Goal: Transaction & Acquisition: Subscribe to service/newsletter

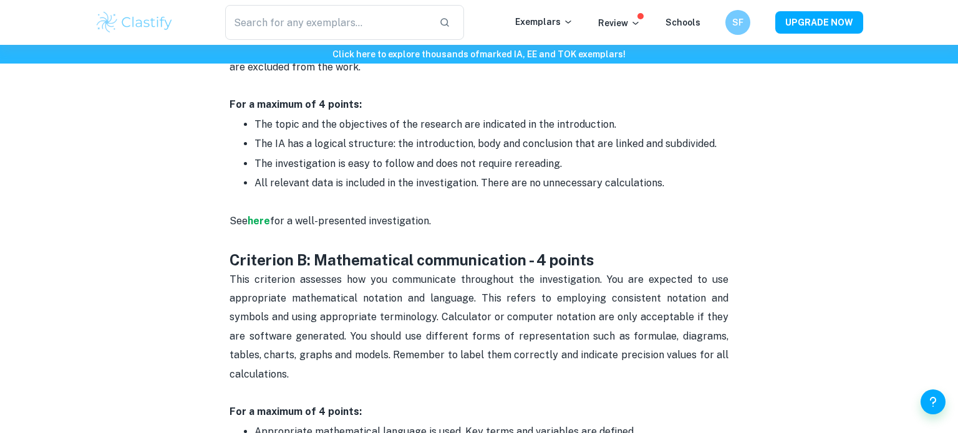
scroll to position [737, 0]
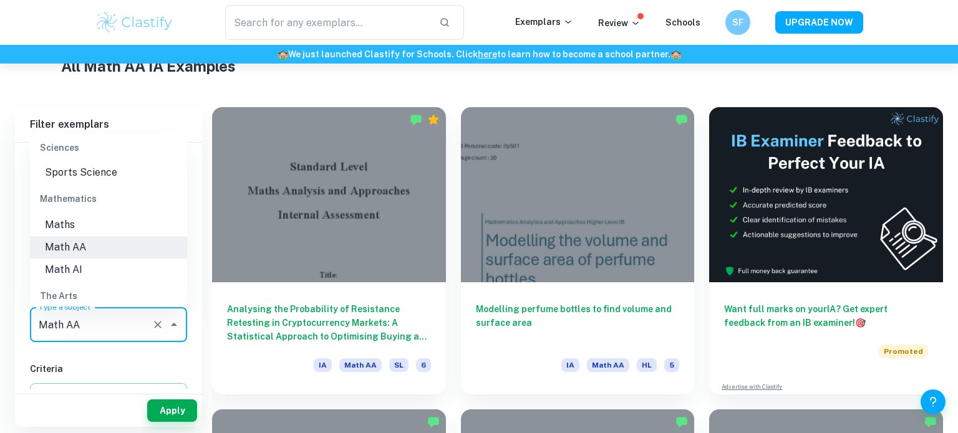
scroll to position [313, 0]
click at [84, 257] on li "Math AI" at bounding box center [108, 268] width 157 height 22
type input "Math AI"
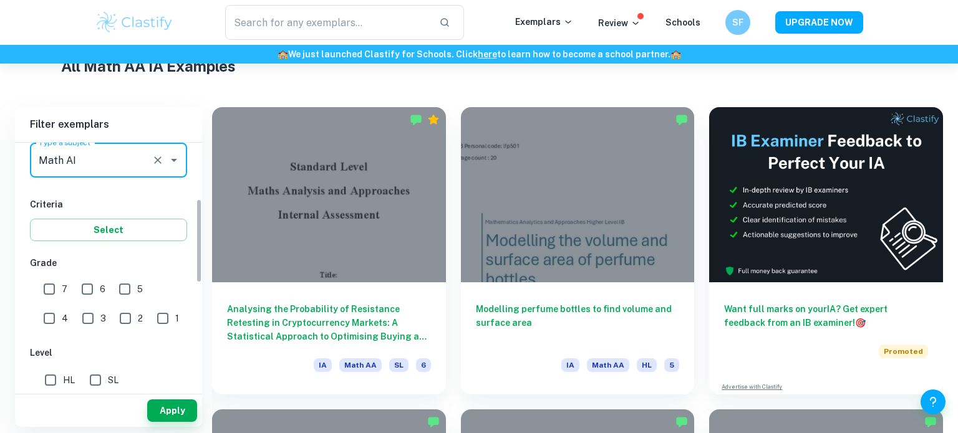
scroll to position [166, 0]
click at [180, 408] on button "Apply" at bounding box center [172, 411] width 50 height 22
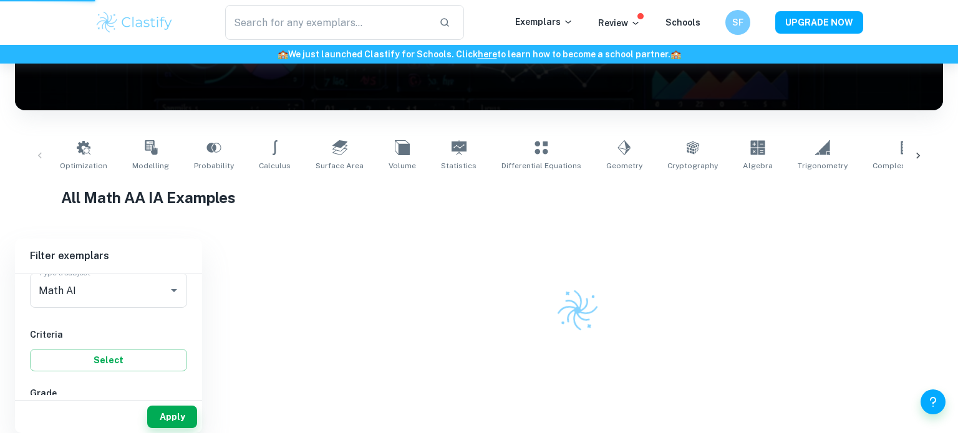
scroll to position [174, 0]
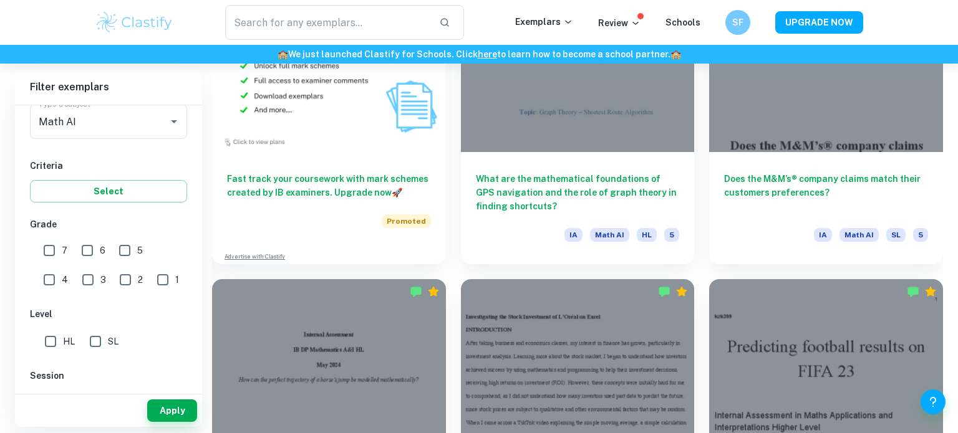
scroll to position [1049, 0]
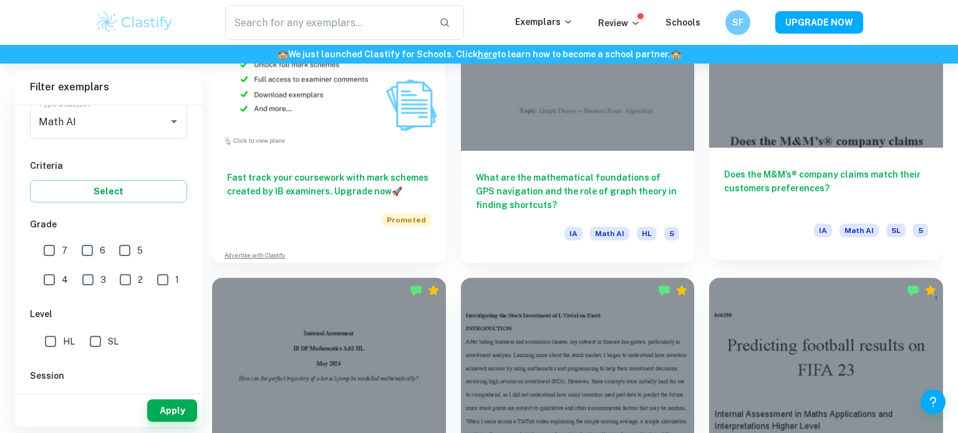
click at [782, 188] on h6 "Does the M&M’s® company claims match their customers preferences?" at bounding box center [826, 188] width 204 height 41
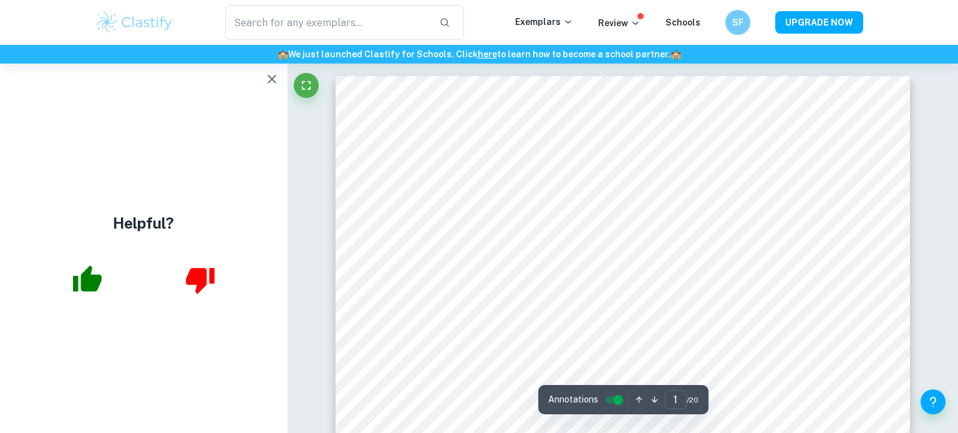
click at [273, 83] on icon "button" at bounding box center [271, 79] width 15 height 15
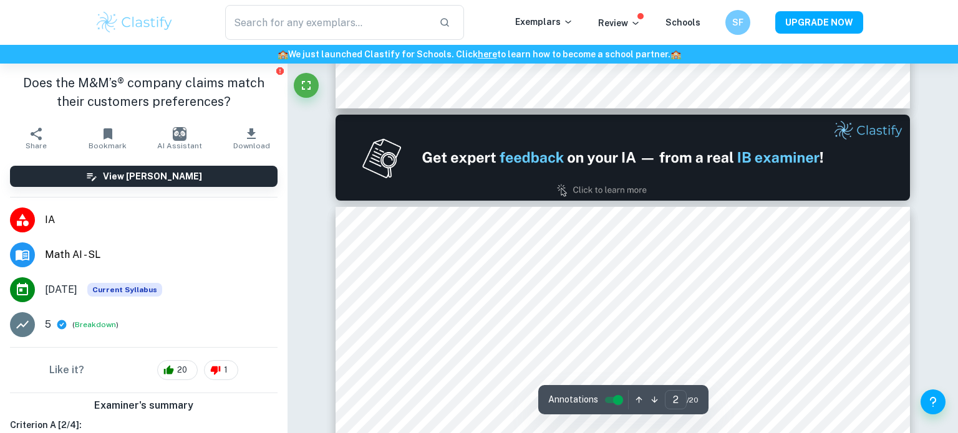
type input "1"
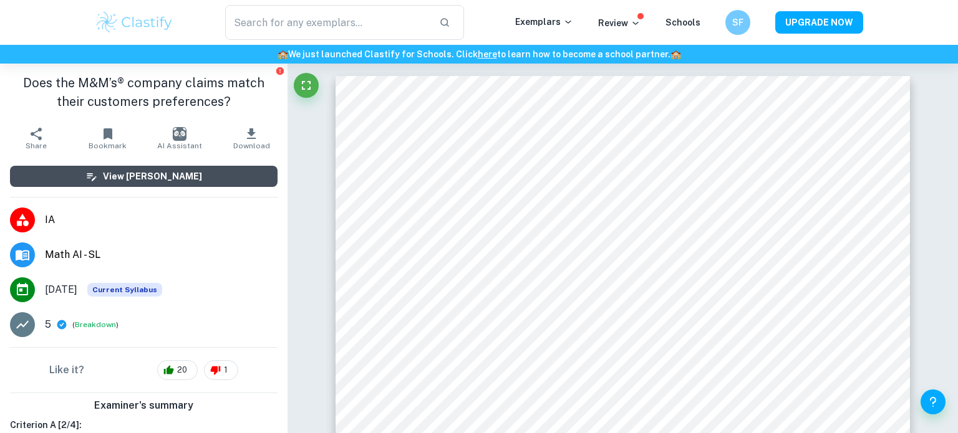
click at [163, 184] on button "View [PERSON_NAME]" at bounding box center [143, 176] width 267 height 21
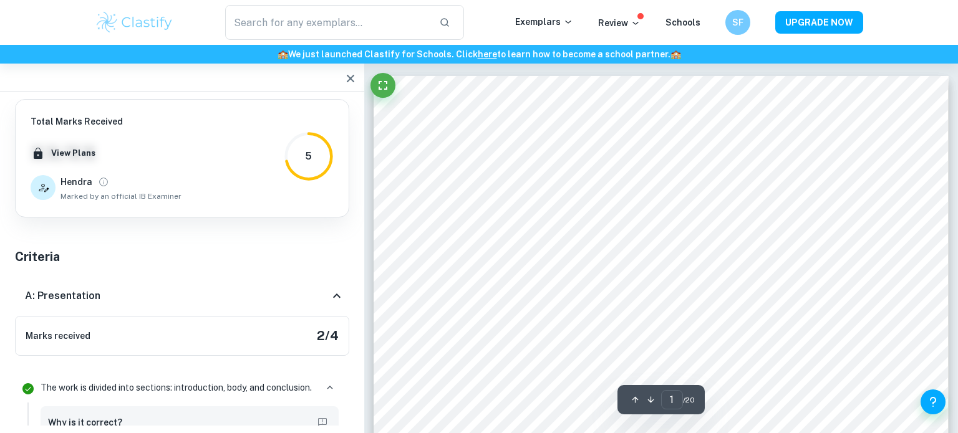
click at [346, 80] on icon "button" at bounding box center [350, 78] width 15 height 15
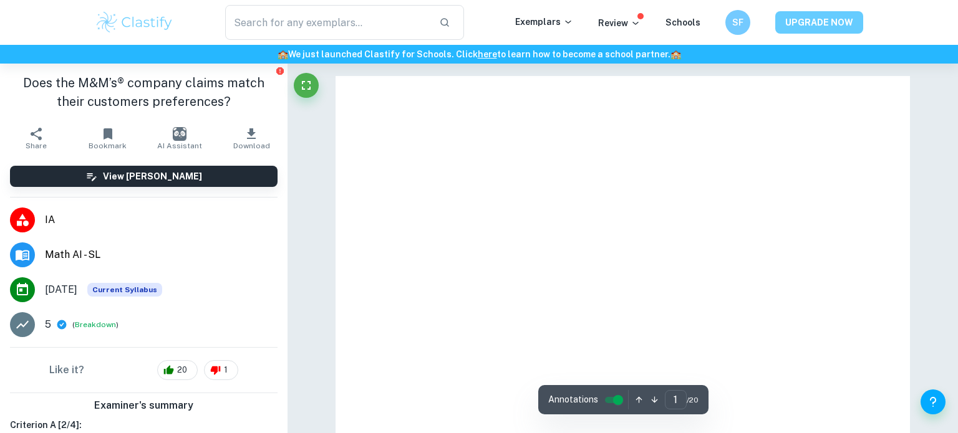
click at [807, 21] on button "UPGRADE NOW" at bounding box center [819, 22] width 88 height 22
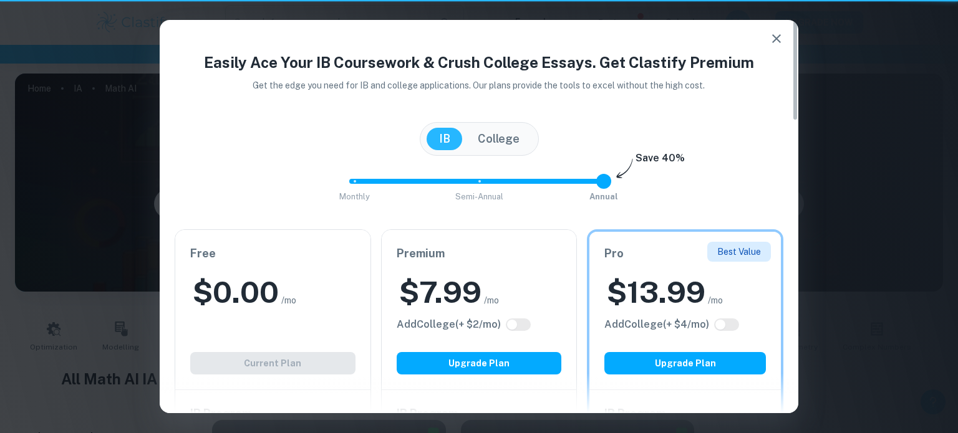
scroll to position [1049, 0]
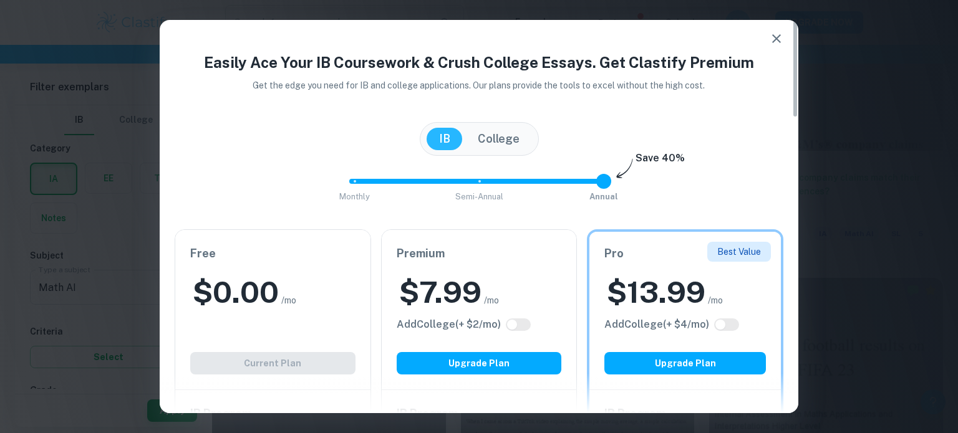
click at [775, 40] on icon "button" at bounding box center [776, 38] width 9 height 9
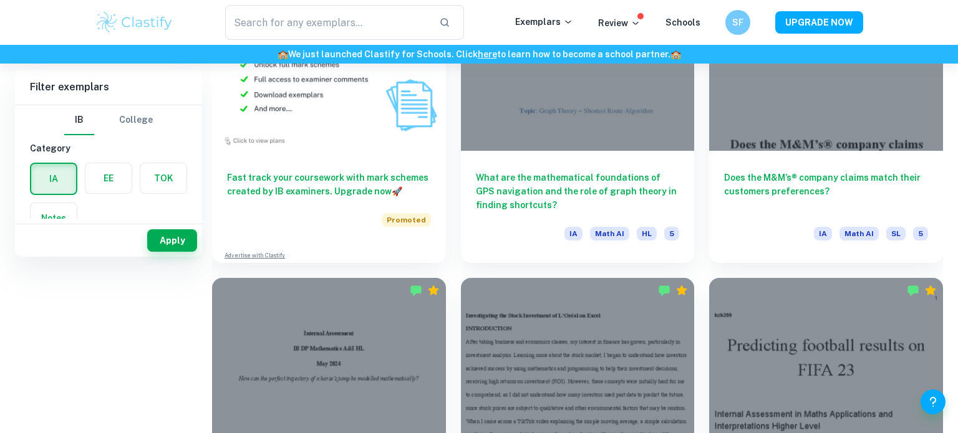
scroll to position [0, 0]
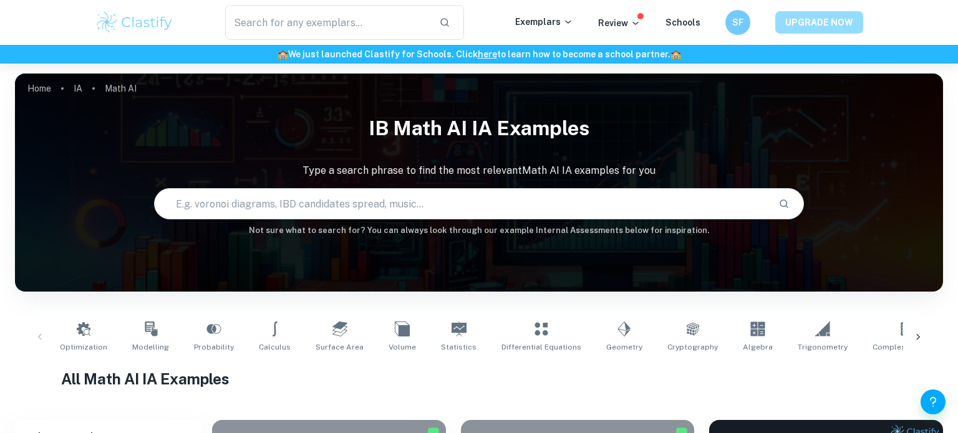
click at [813, 23] on button "UPGRADE NOW" at bounding box center [819, 22] width 88 height 22
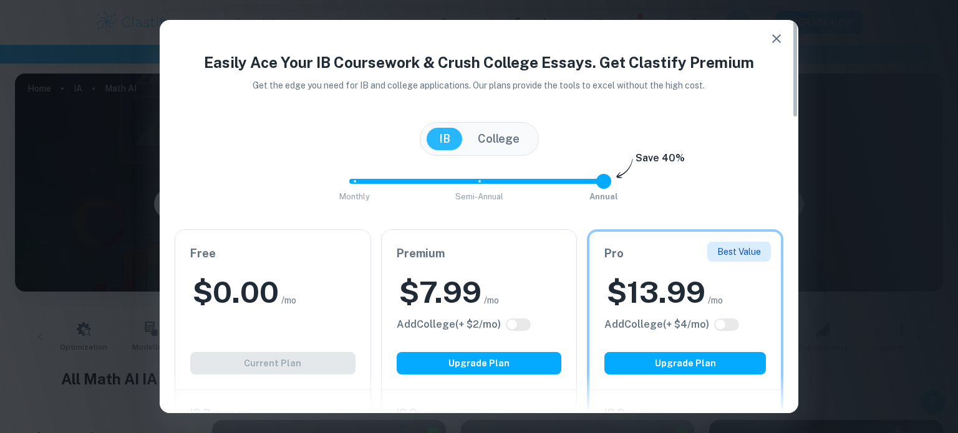
type input "0"
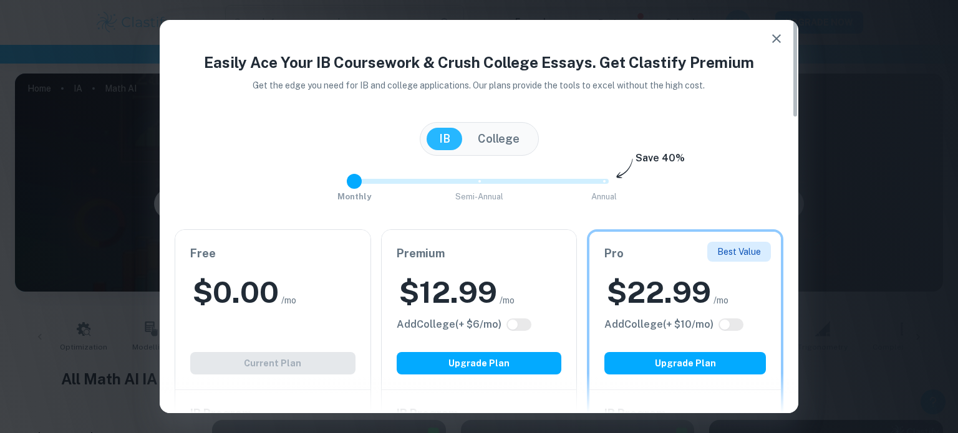
drag, startPoint x: 604, startPoint y: 184, endPoint x: 366, endPoint y: 180, distance: 238.2
click at [362, 180] on span at bounding box center [354, 181] width 15 height 15
click at [780, 41] on icon "button" at bounding box center [776, 38] width 15 height 15
